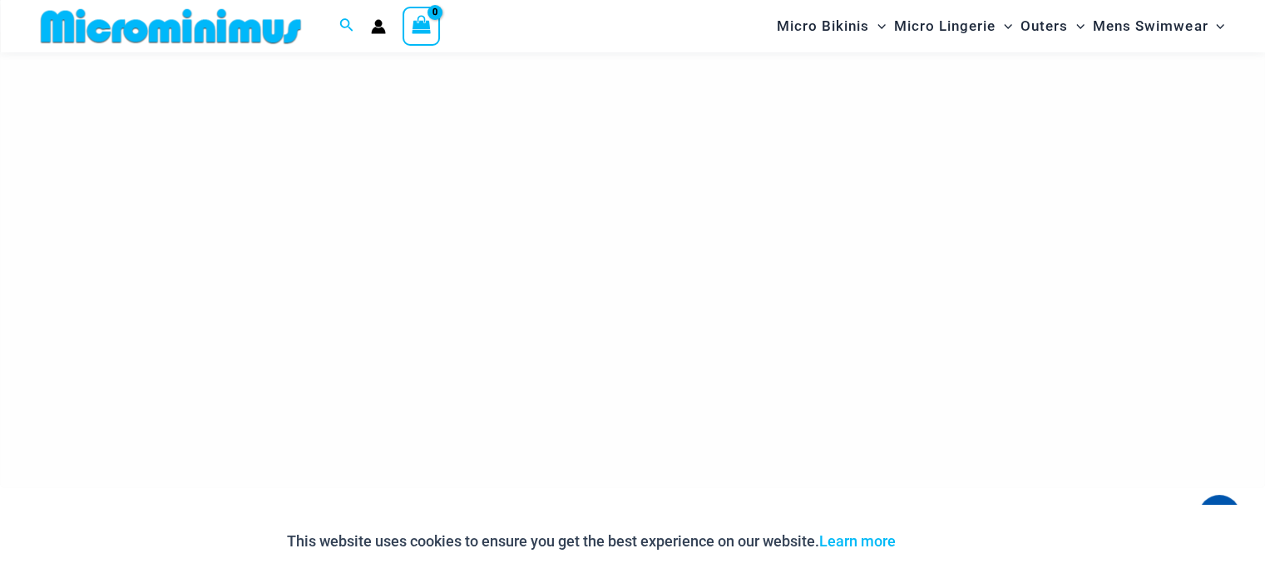
scroll to position [68, 0]
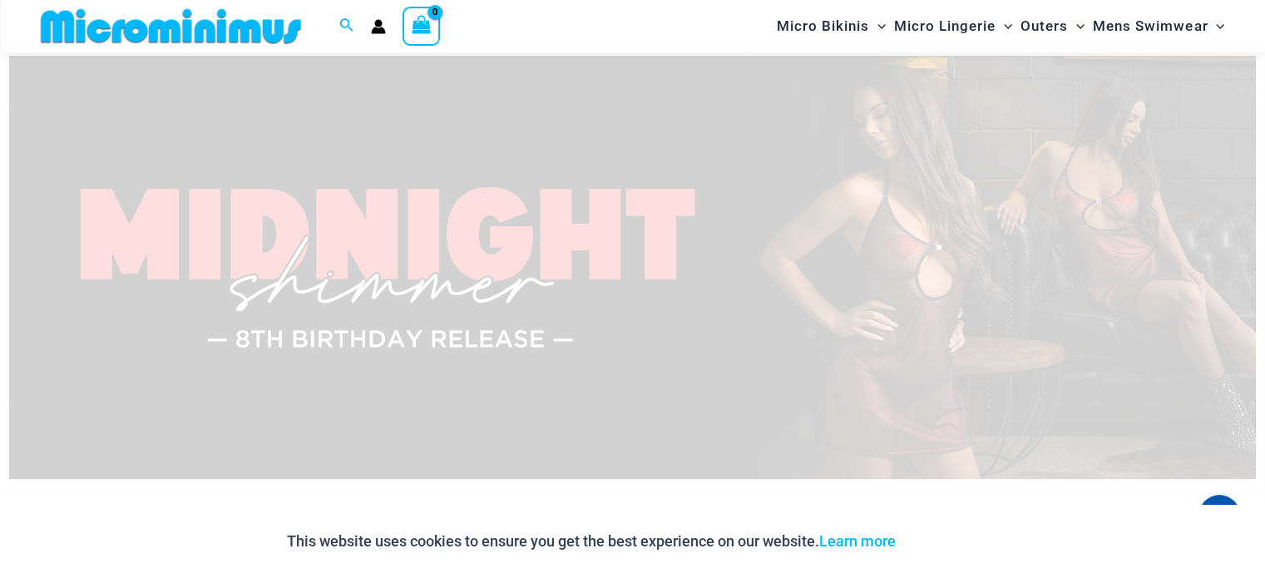
click at [598, 264] on img at bounding box center [632, 267] width 1246 height 423
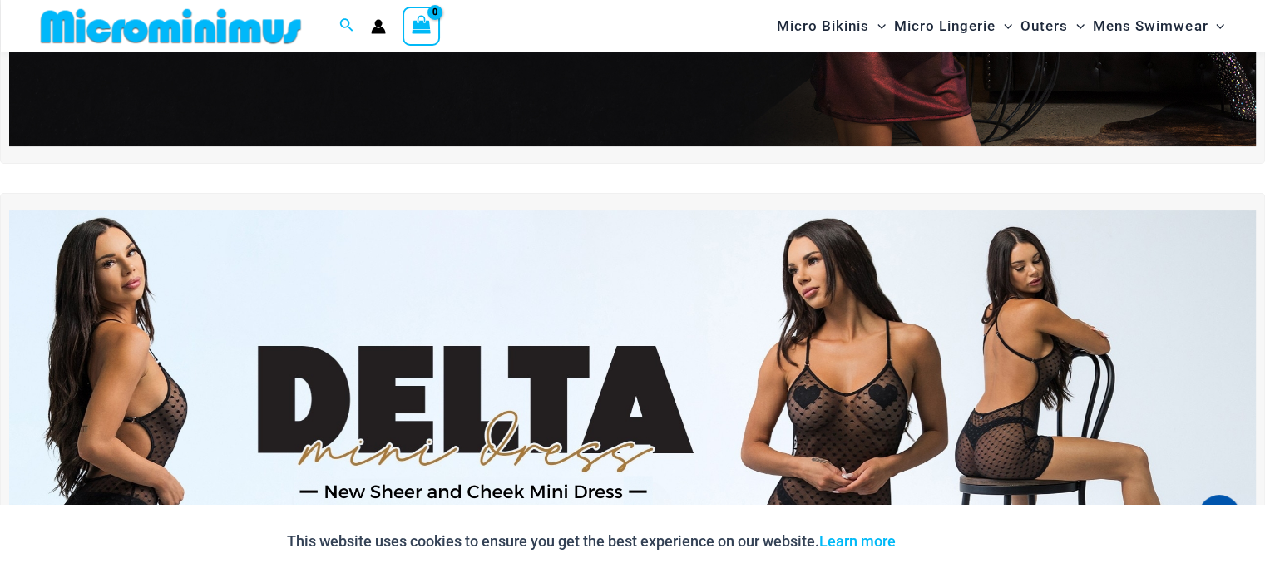
scroll to position [733, 0]
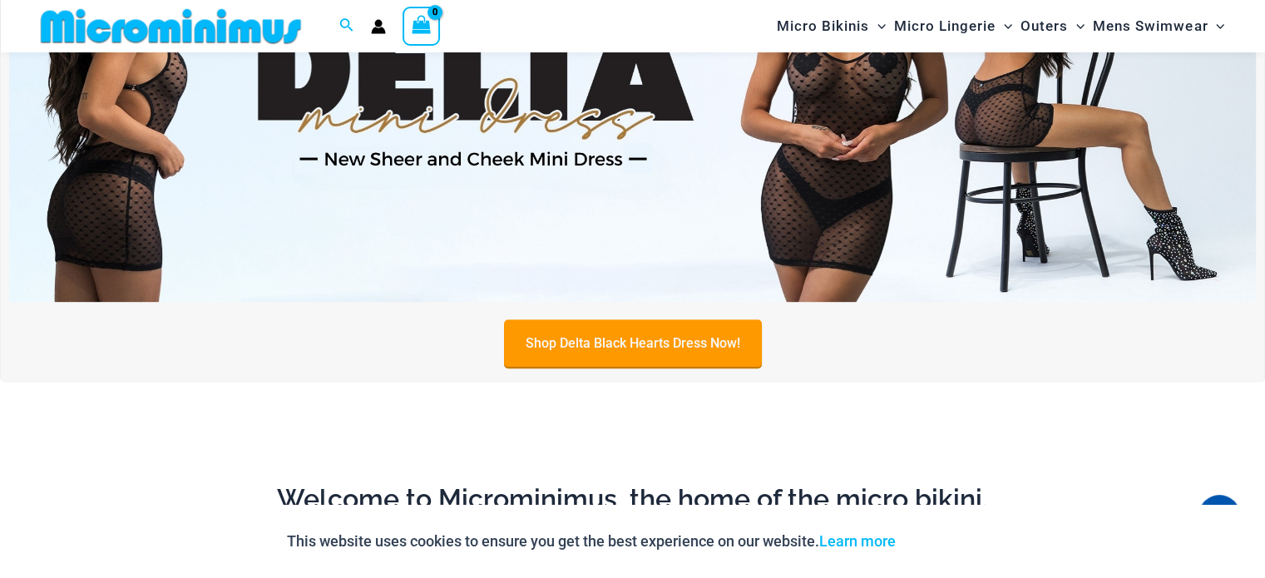
click at [647, 353] on link "Shop Delta Black Hearts Dress Now!" at bounding box center [633, 342] width 258 height 47
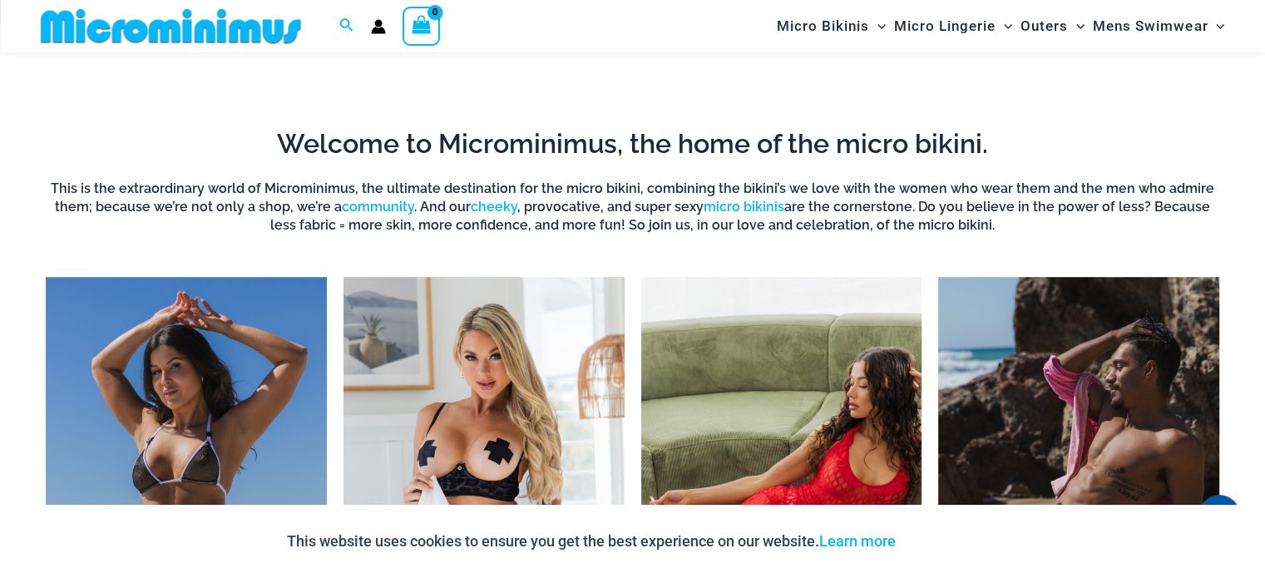
scroll to position [1315, 0]
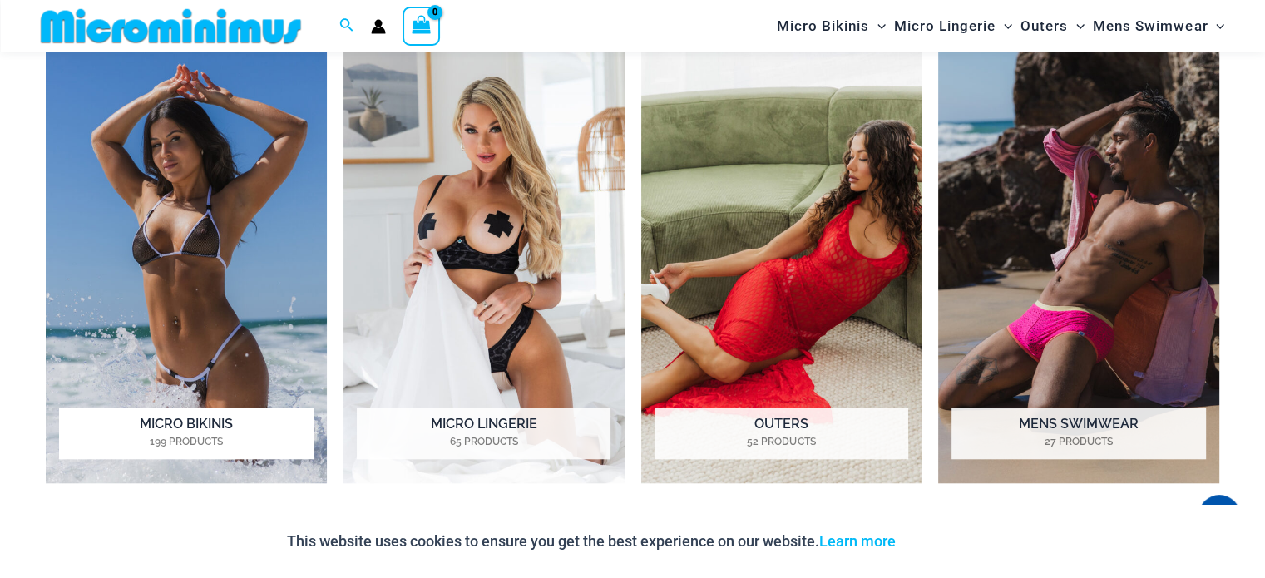
click at [223, 423] on h2 "Micro Bikinis 199 Products" at bounding box center [186, 433] width 254 height 52
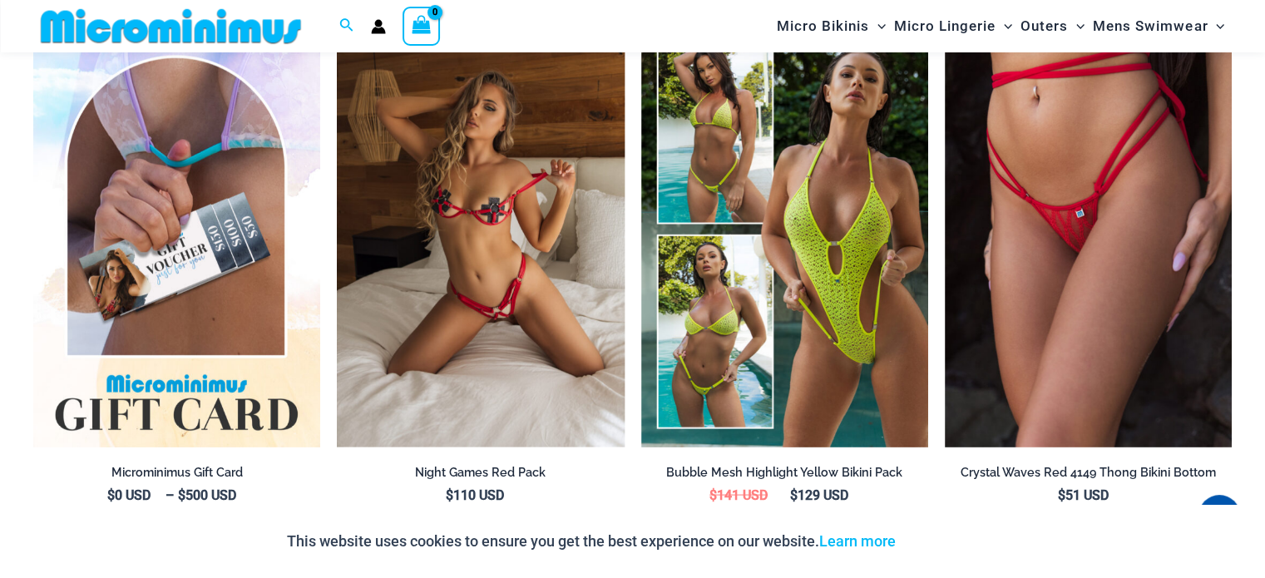
scroll to position [3560, 0]
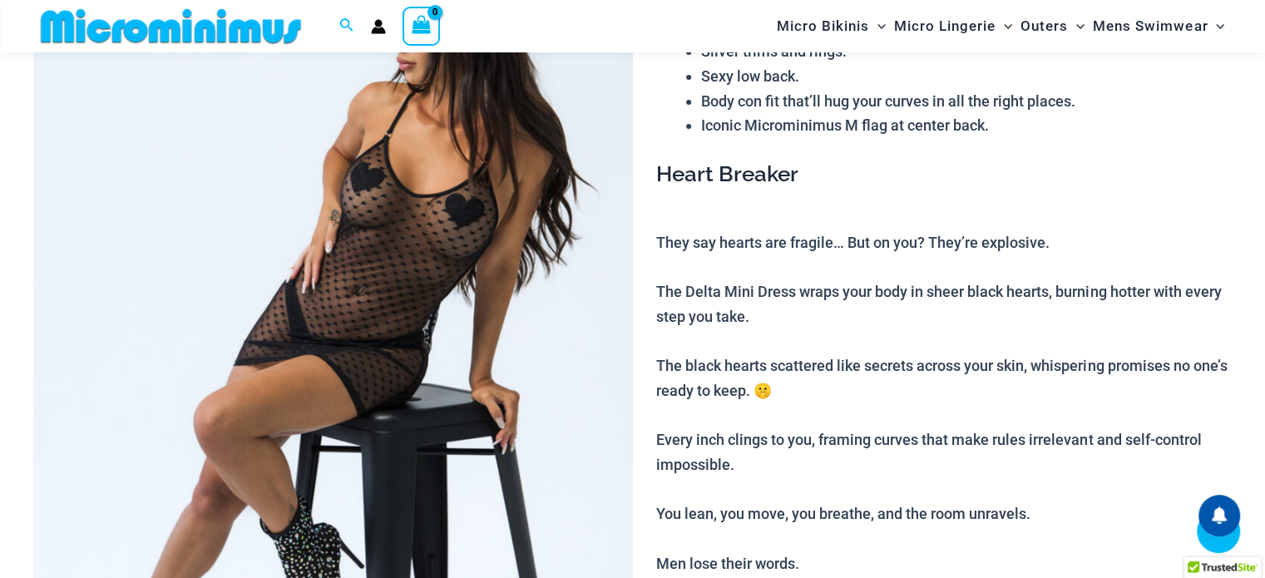
scroll to position [830, 0]
